Goal: Task Accomplishment & Management: Manage account settings

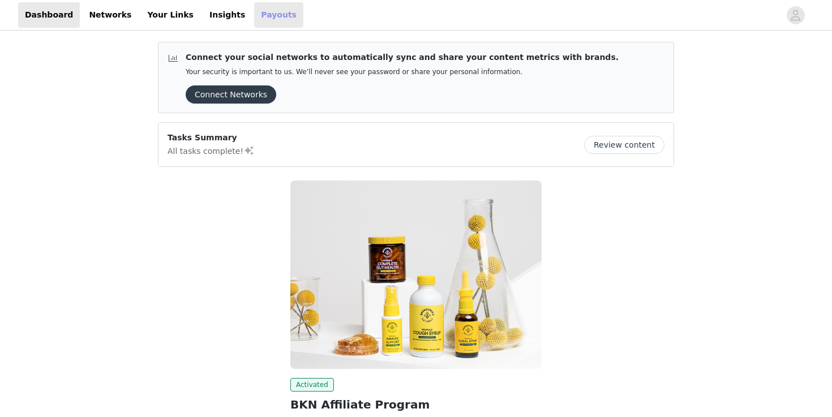
click at [254, 6] on link "Payouts" at bounding box center [278, 14] width 49 height 25
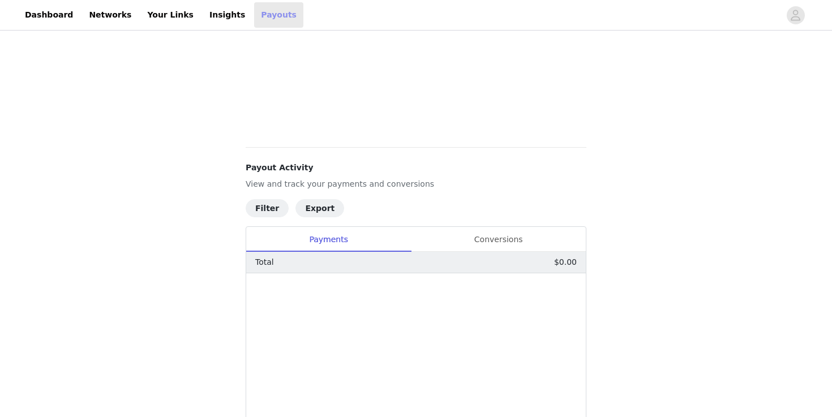
scroll to position [547, 0]
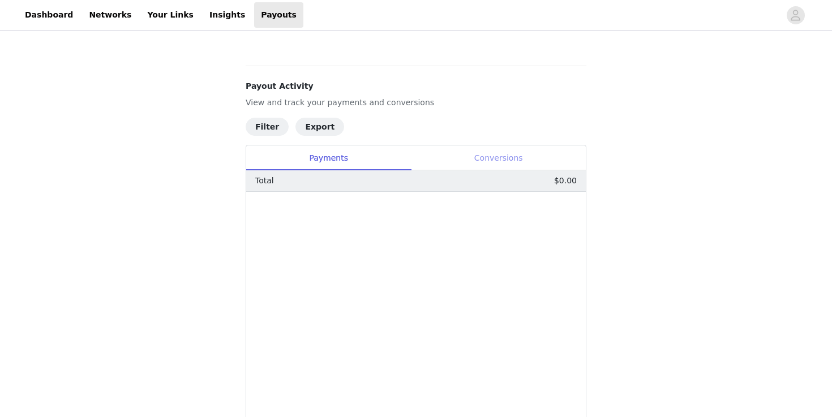
click at [507, 160] on div "Conversions" at bounding box center [498, 157] width 175 height 25
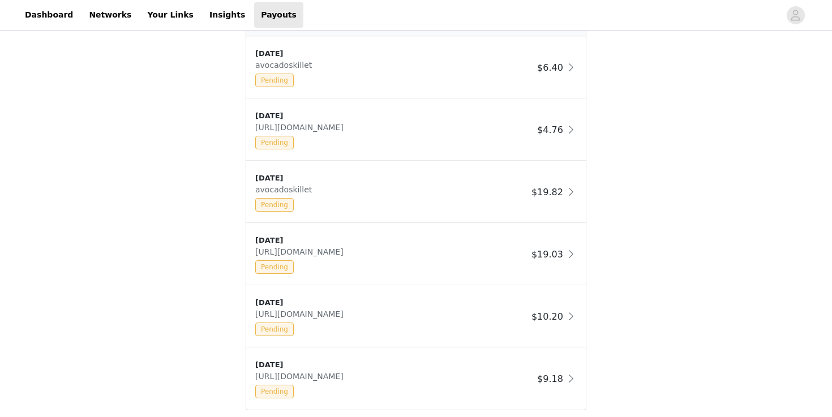
scroll to position [828, 0]
